Goal: Transaction & Acquisition: Purchase product/service

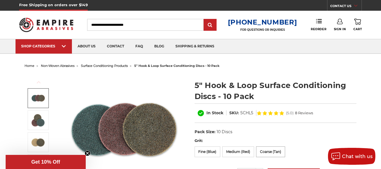
click at [266, 152] on label "Coarse (Tan)" at bounding box center [270, 151] width 29 height 11
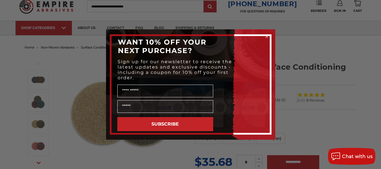
scroll to position [28, 0]
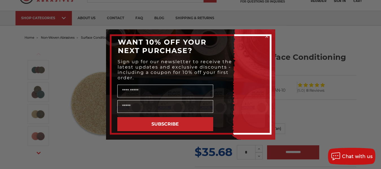
click at [267, 34] on circle "Close dialog" at bounding box center [266, 36] width 5 height 5
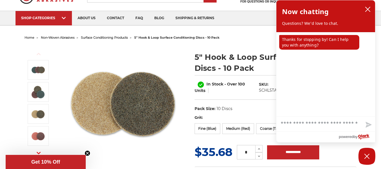
click at [175, 50] on img at bounding box center [123, 102] width 113 height 113
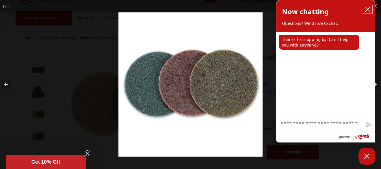
click at [368, 8] on icon "close chatbox" at bounding box center [368, 9] width 6 height 6
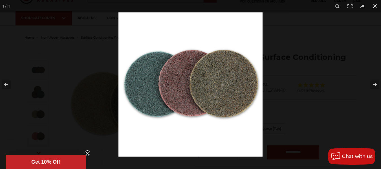
click at [374, 6] on button at bounding box center [375, 6] width 12 height 12
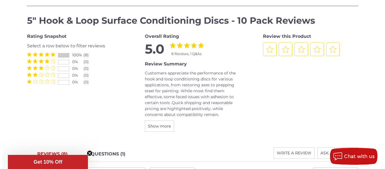
scroll to position [677, 0]
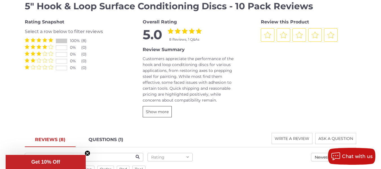
click at [157, 113] on span "Show more" at bounding box center [157, 111] width 23 height 5
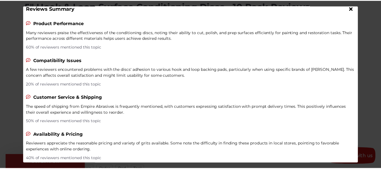
scroll to position [0, 0]
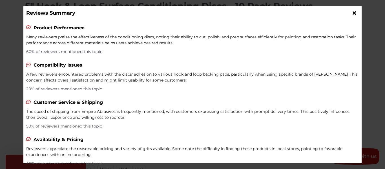
click at [353, 12] on icon at bounding box center [354, 12] width 3 height 5
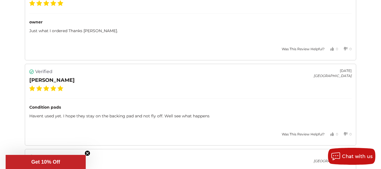
scroll to position [874, 0]
